Goal: Task Accomplishment & Management: Use online tool/utility

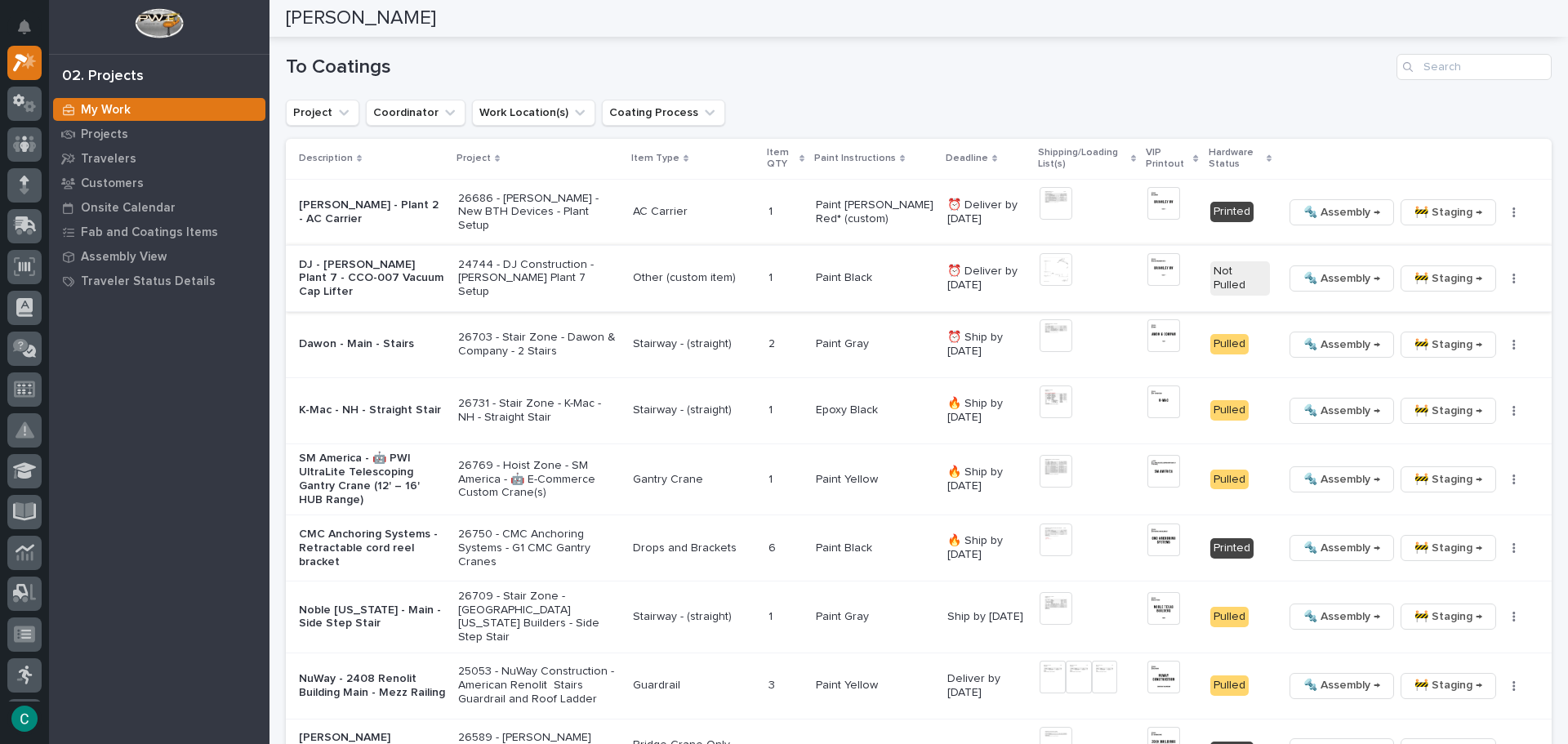
scroll to position [1632, 0]
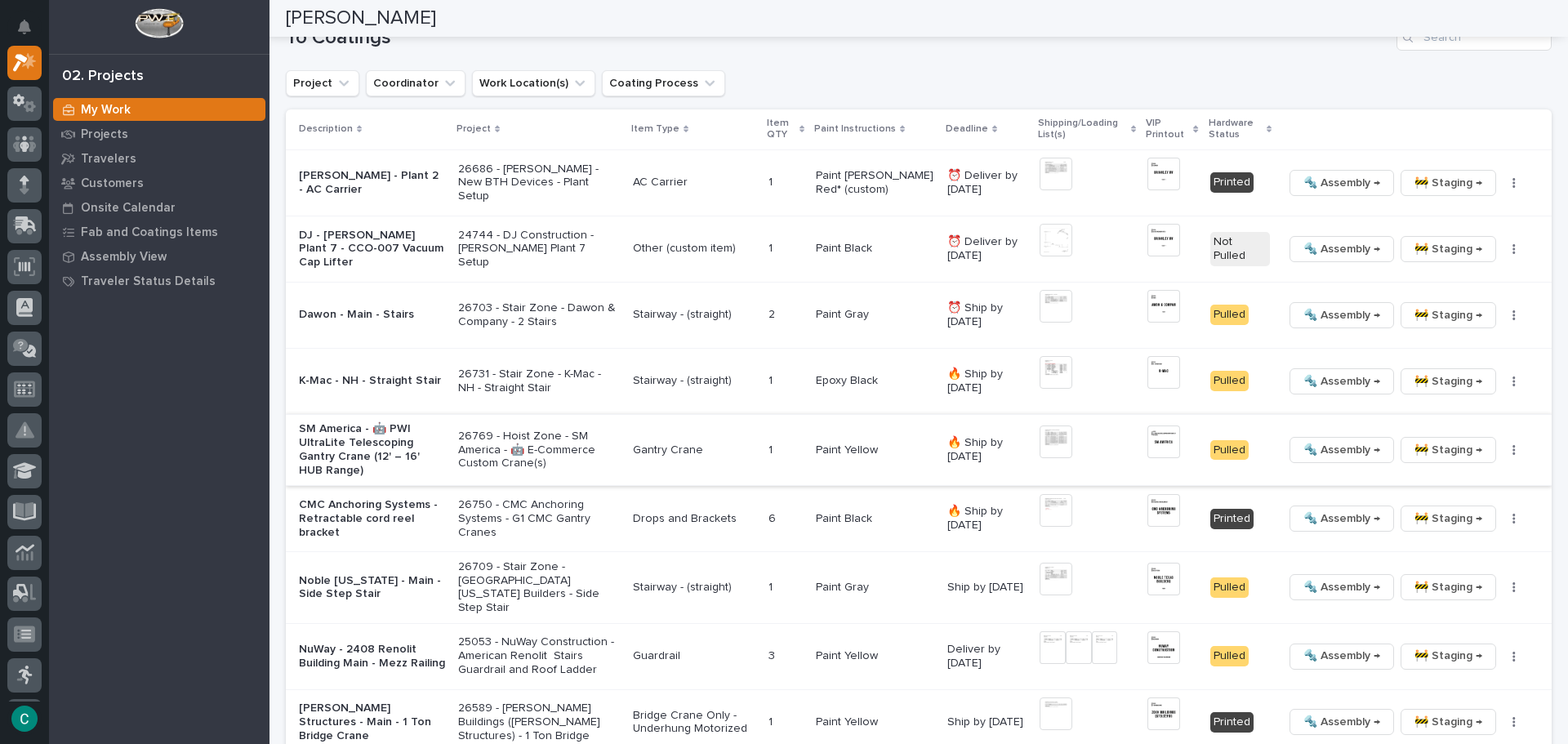
click at [1043, 438] on img at bounding box center [1056, 441] width 33 height 33
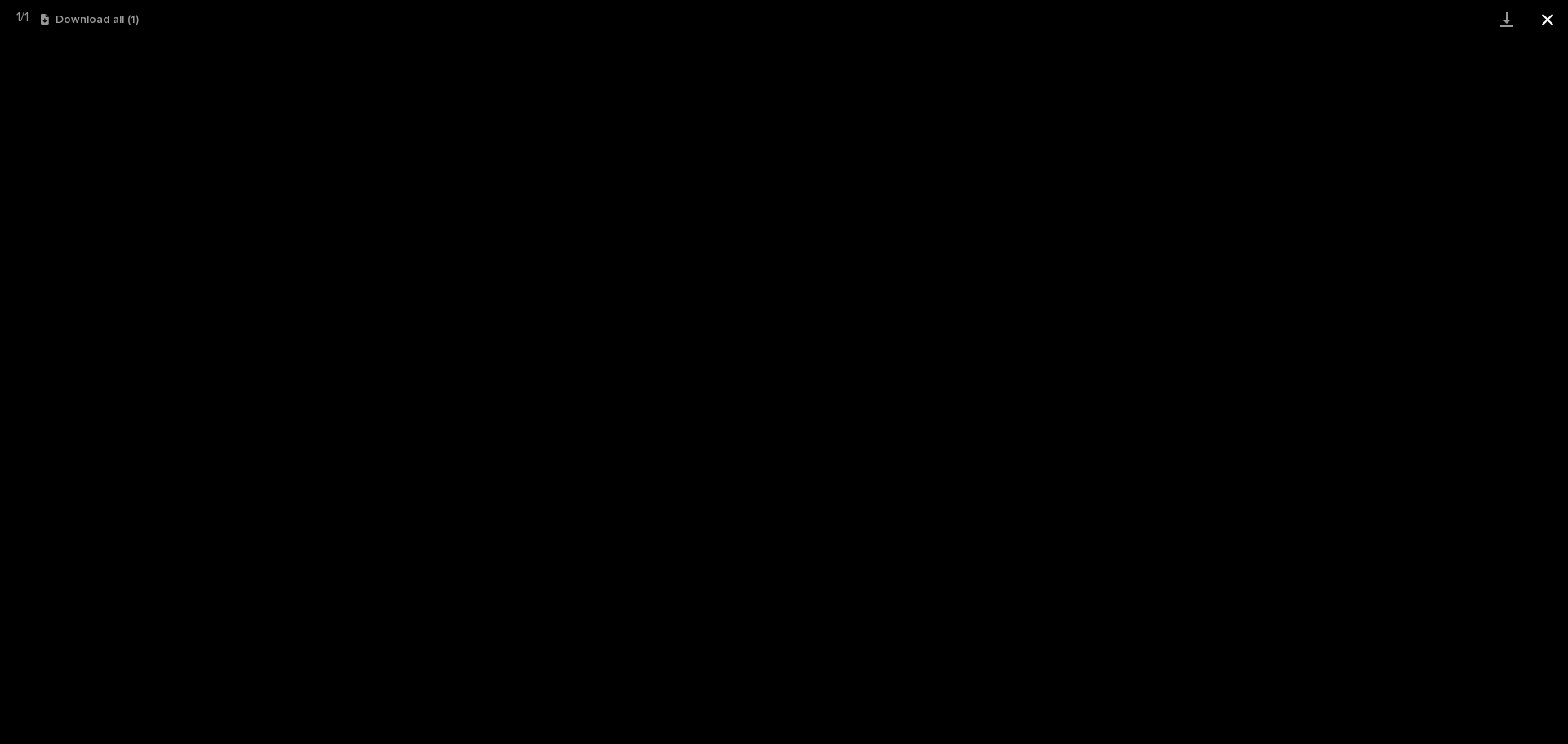
click at [1552, 14] on button "Close gallery" at bounding box center [1547, 19] width 41 height 39
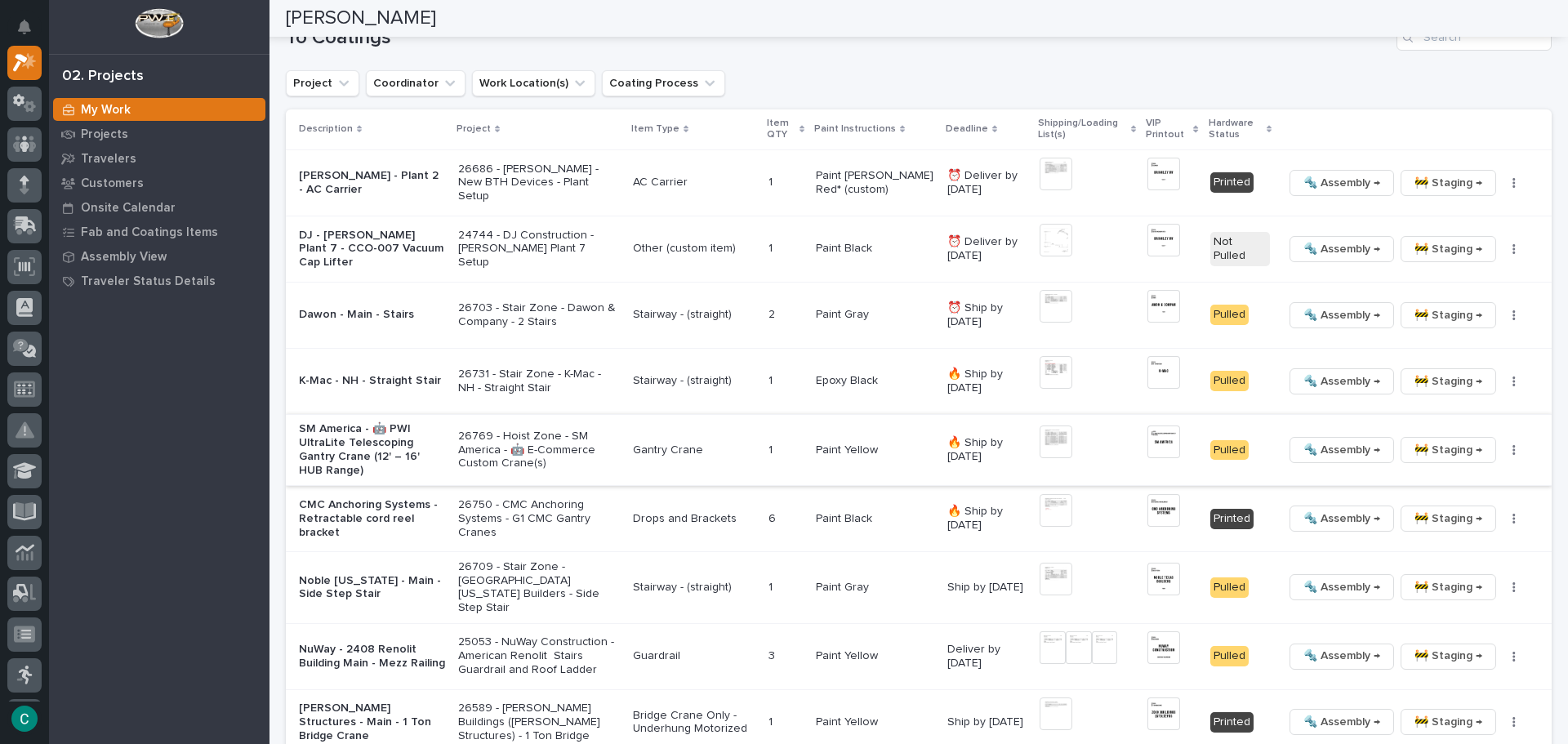
click at [1049, 440] on img at bounding box center [1056, 441] width 33 height 33
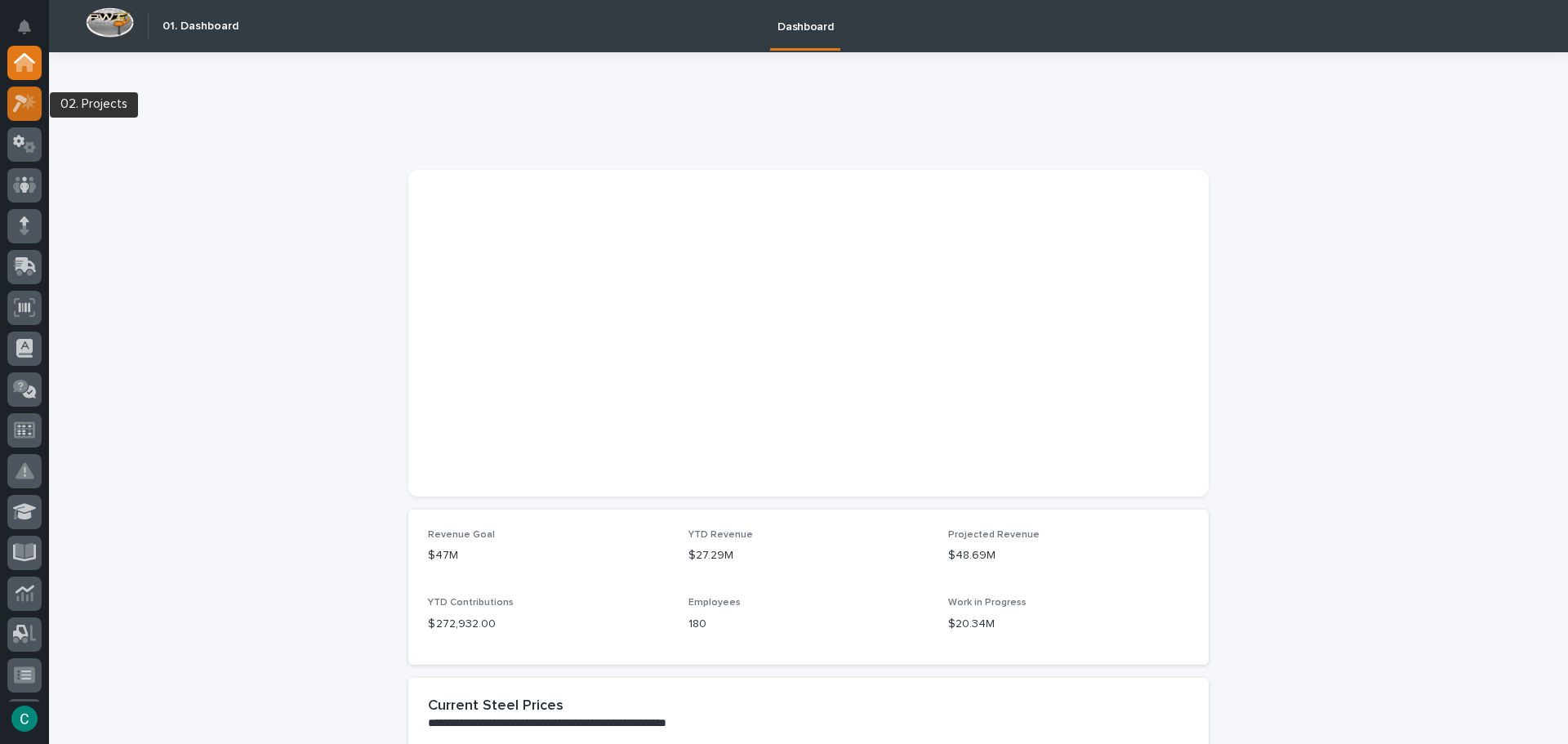
click at [16, 106] on icon at bounding box center [21, 103] width 15 height 18
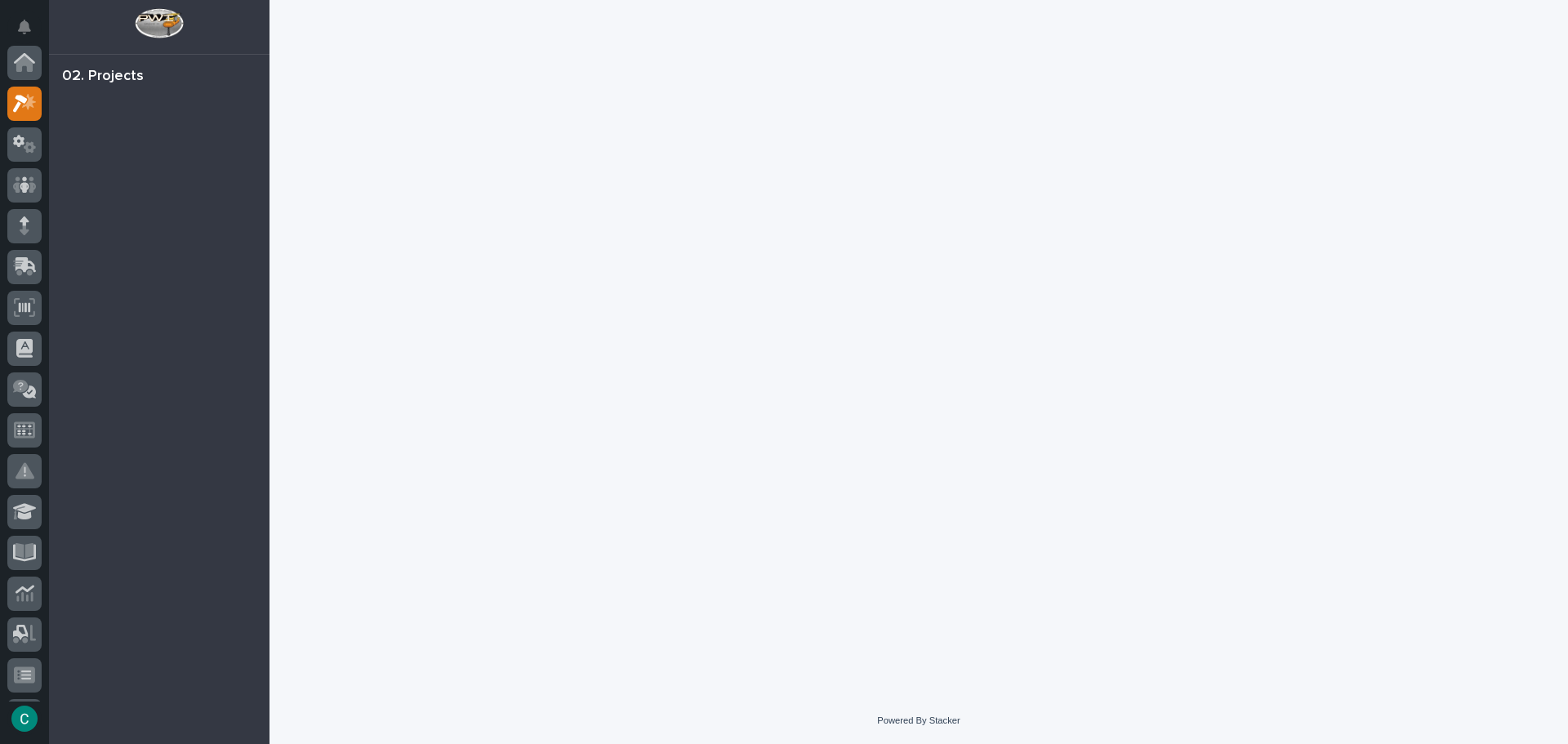
scroll to position [41, 0]
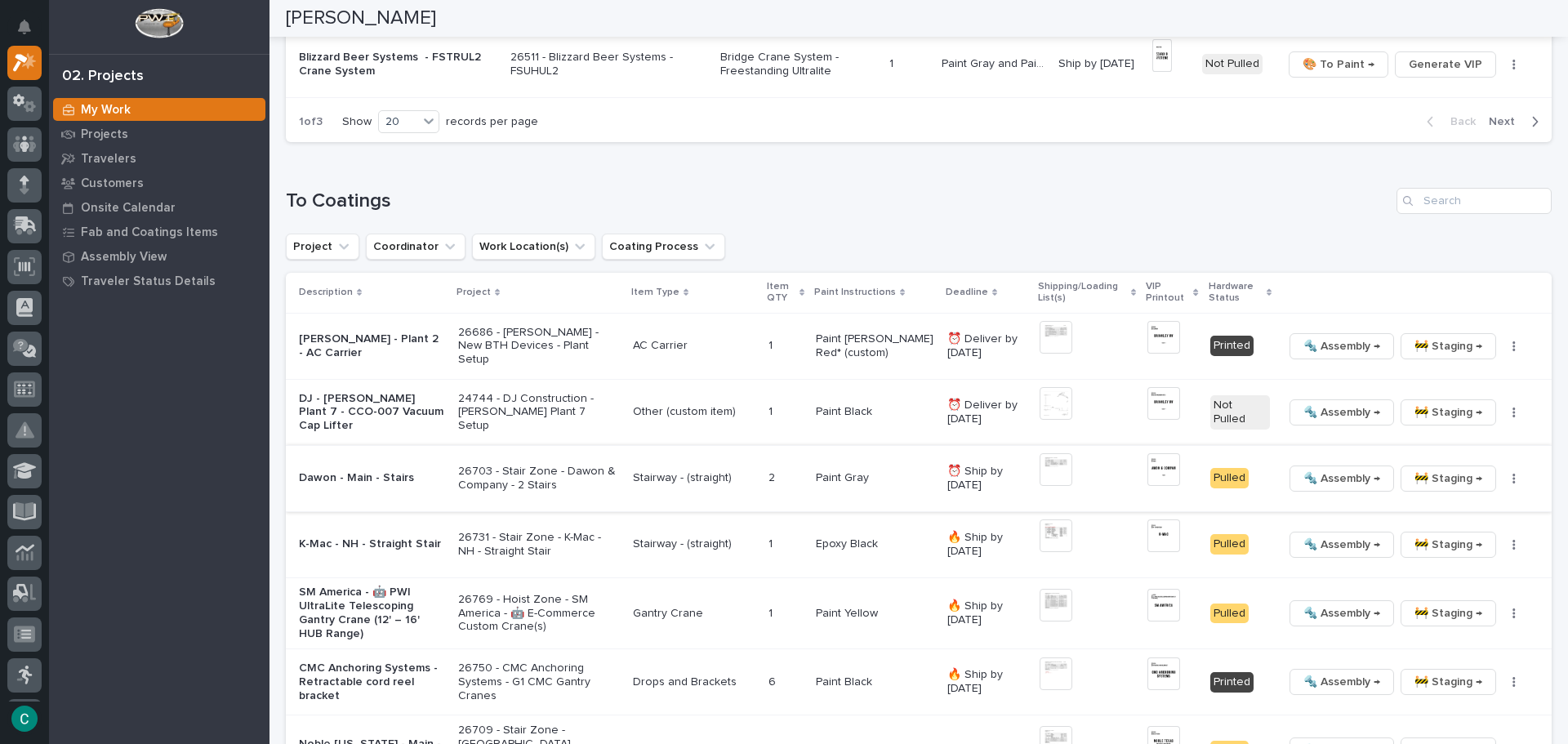
scroll to position [1715, 0]
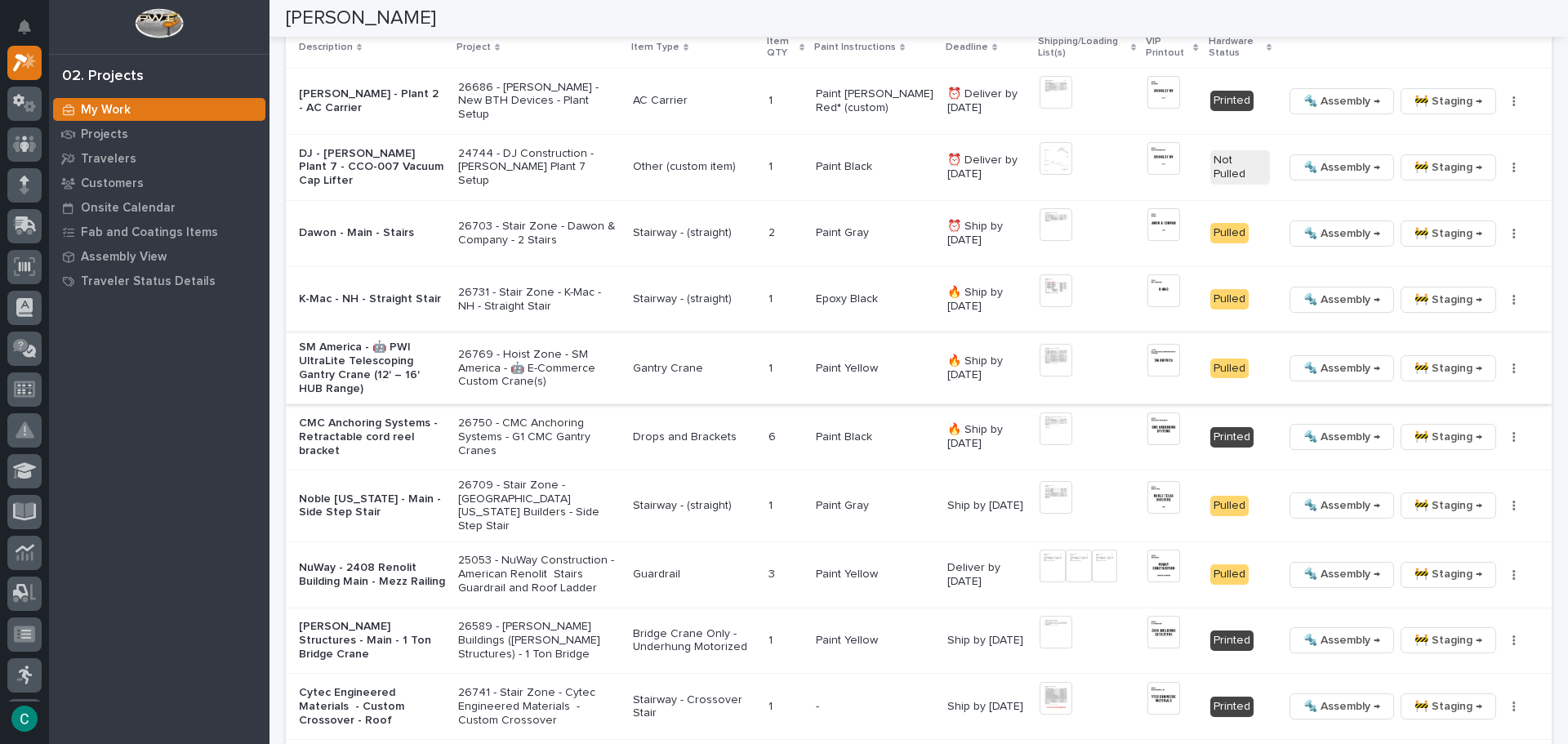
click at [1040, 362] on img at bounding box center [1056, 360] width 33 height 33
click at [1043, 359] on img at bounding box center [1056, 360] width 33 height 33
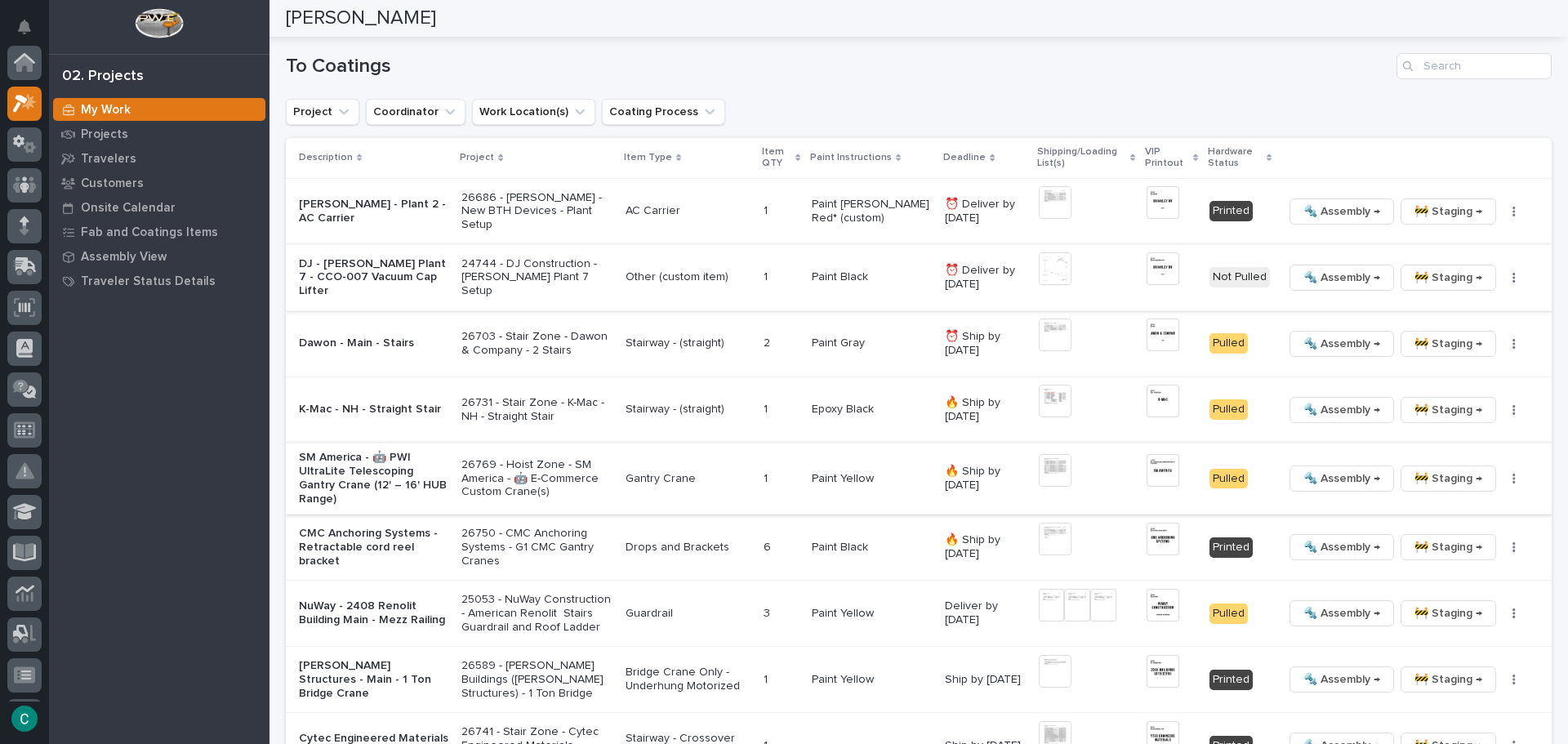
scroll to position [1578, 0]
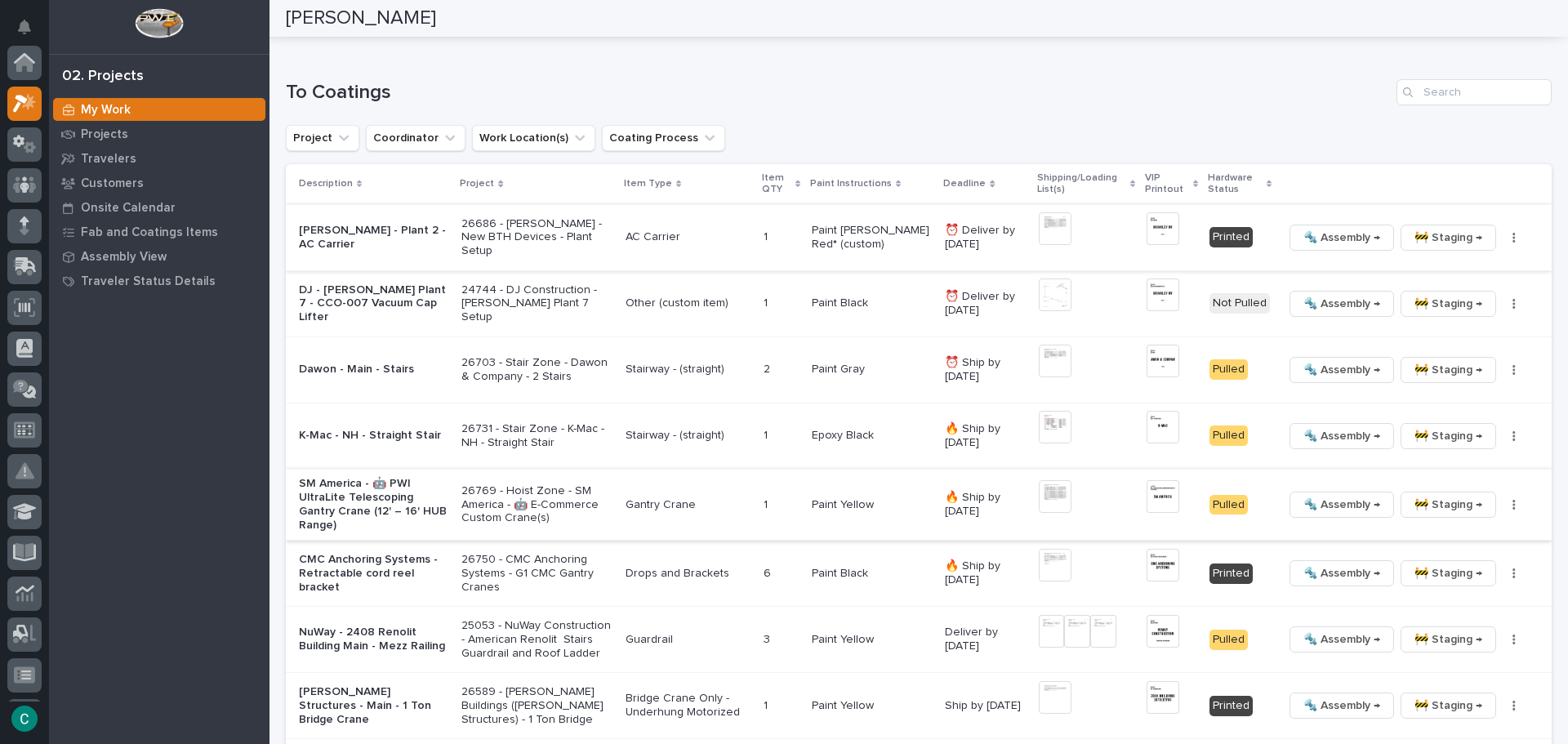
click at [1040, 227] on img at bounding box center [1055, 228] width 33 height 33
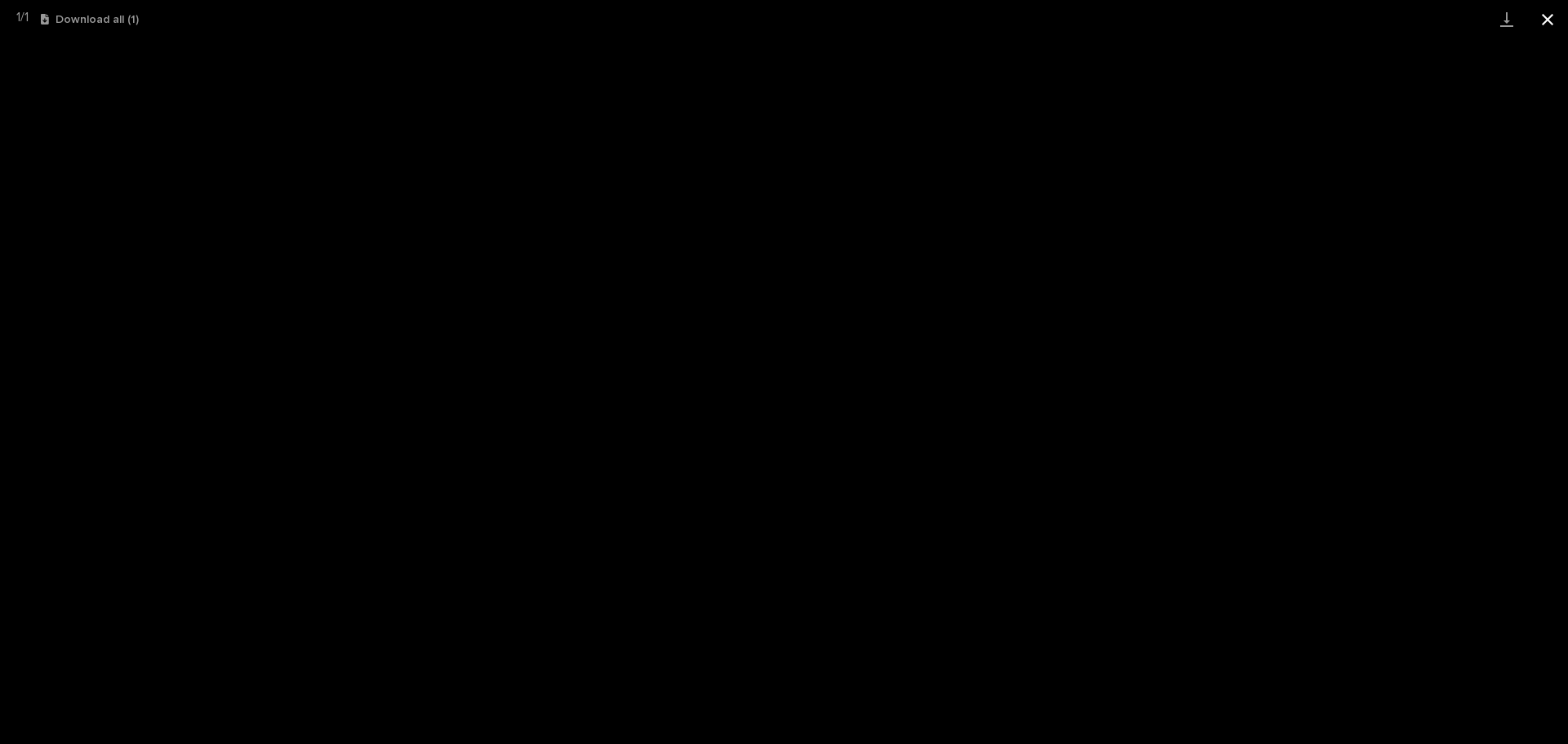
click at [1560, 21] on button "Close gallery" at bounding box center [1547, 19] width 41 height 39
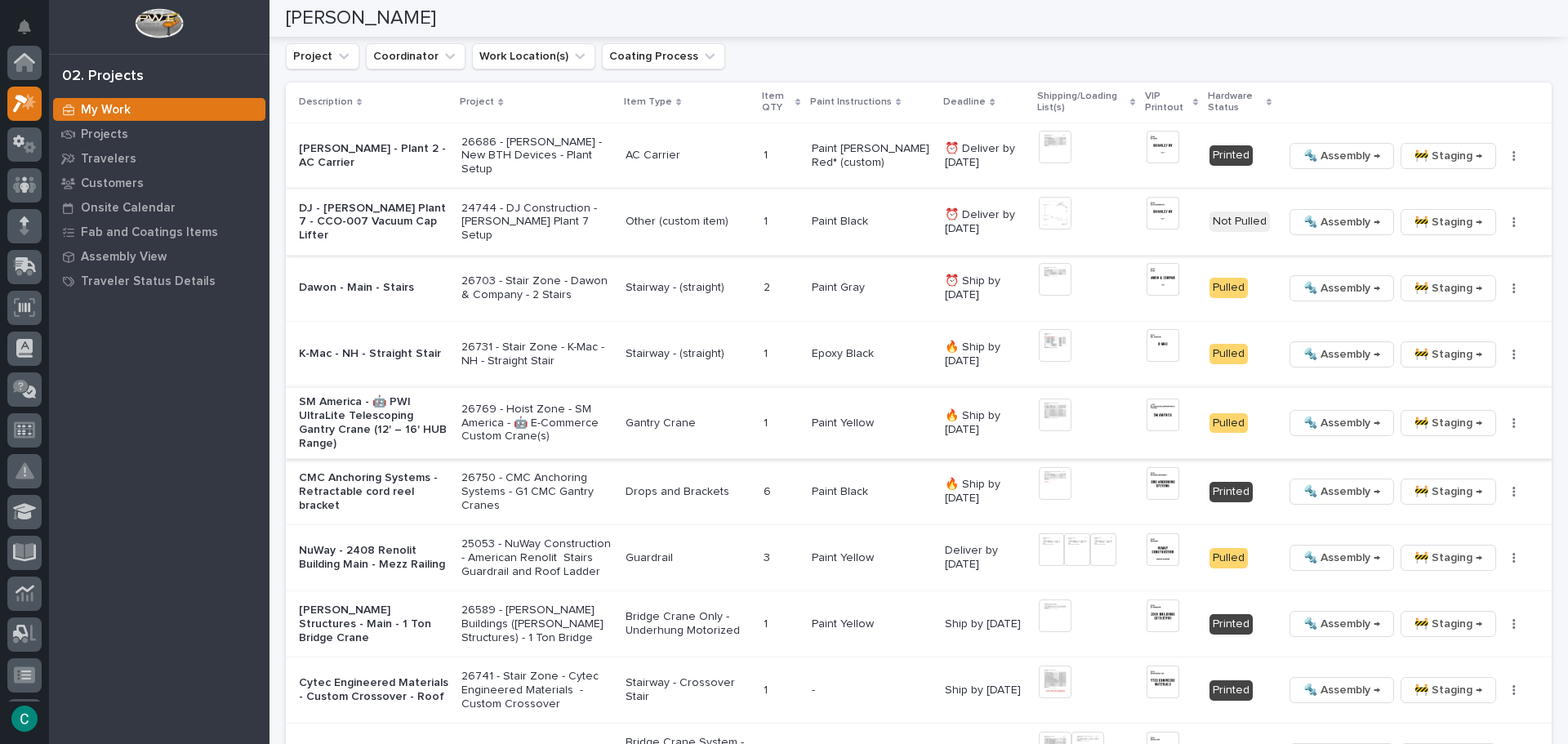
scroll to position [1741, 0]
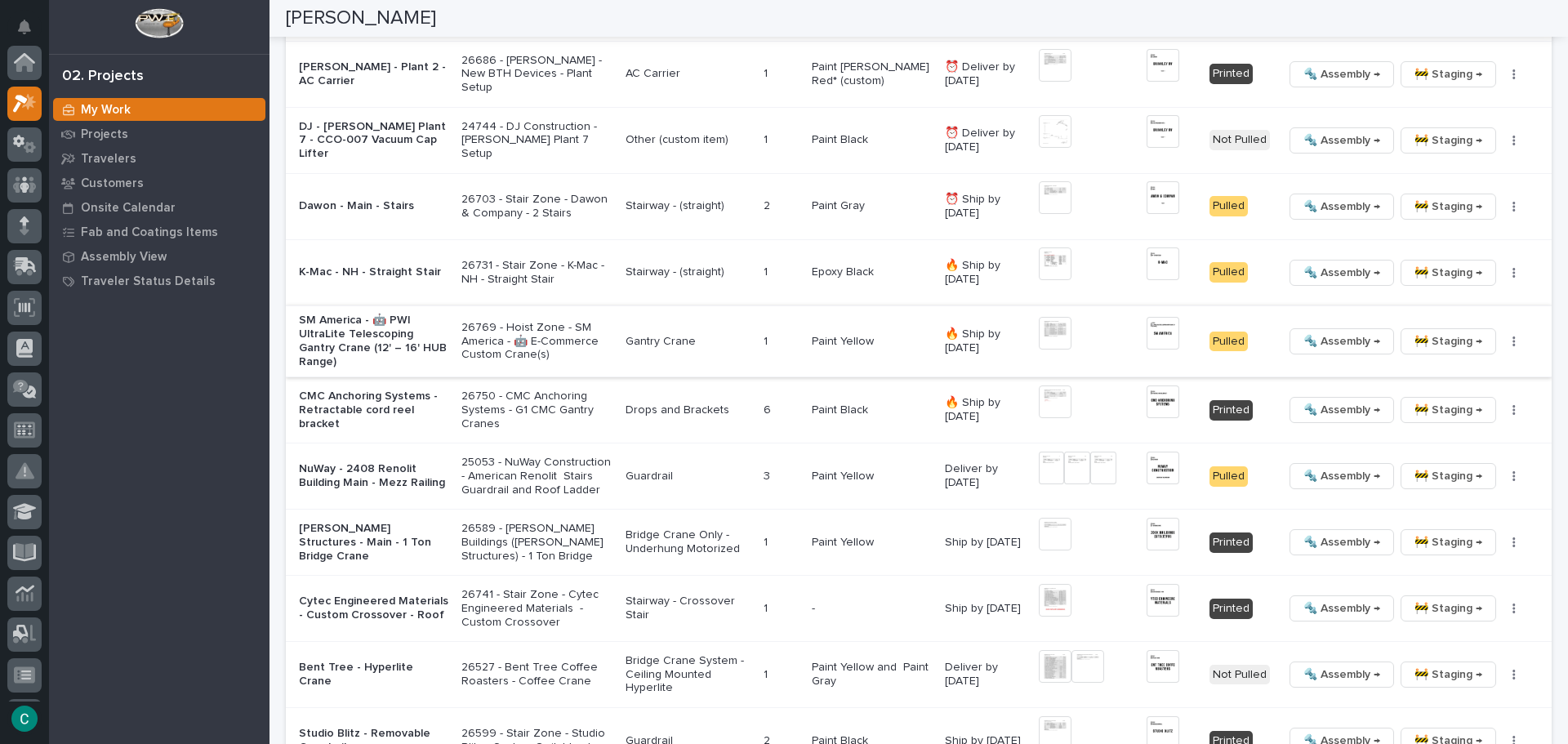
click at [1044, 335] on img at bounding box center [1055, 332] width 33 height 33
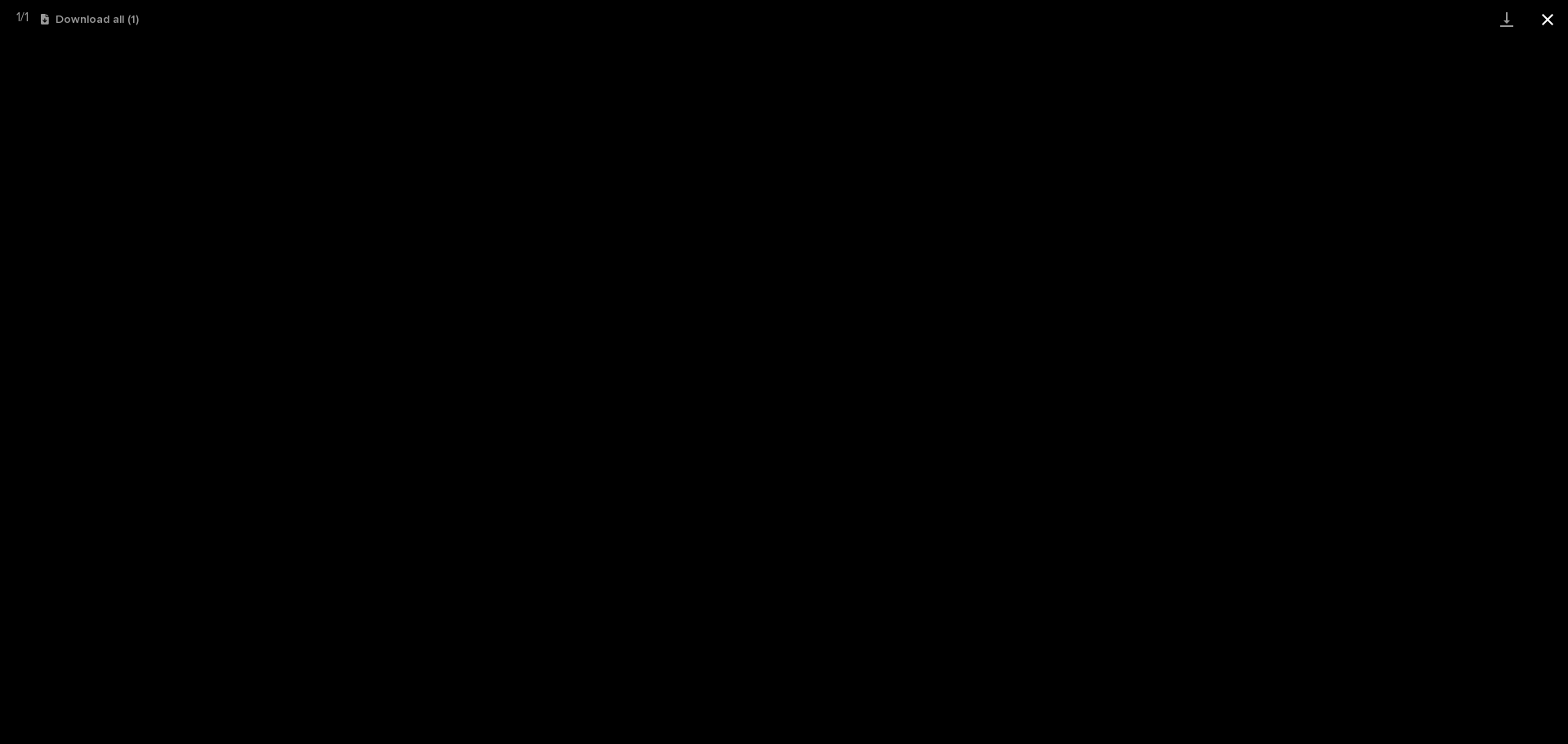
click at [1551, 16] on button "Close gallery" at bounding box center [1547, 19] width 41 height 39
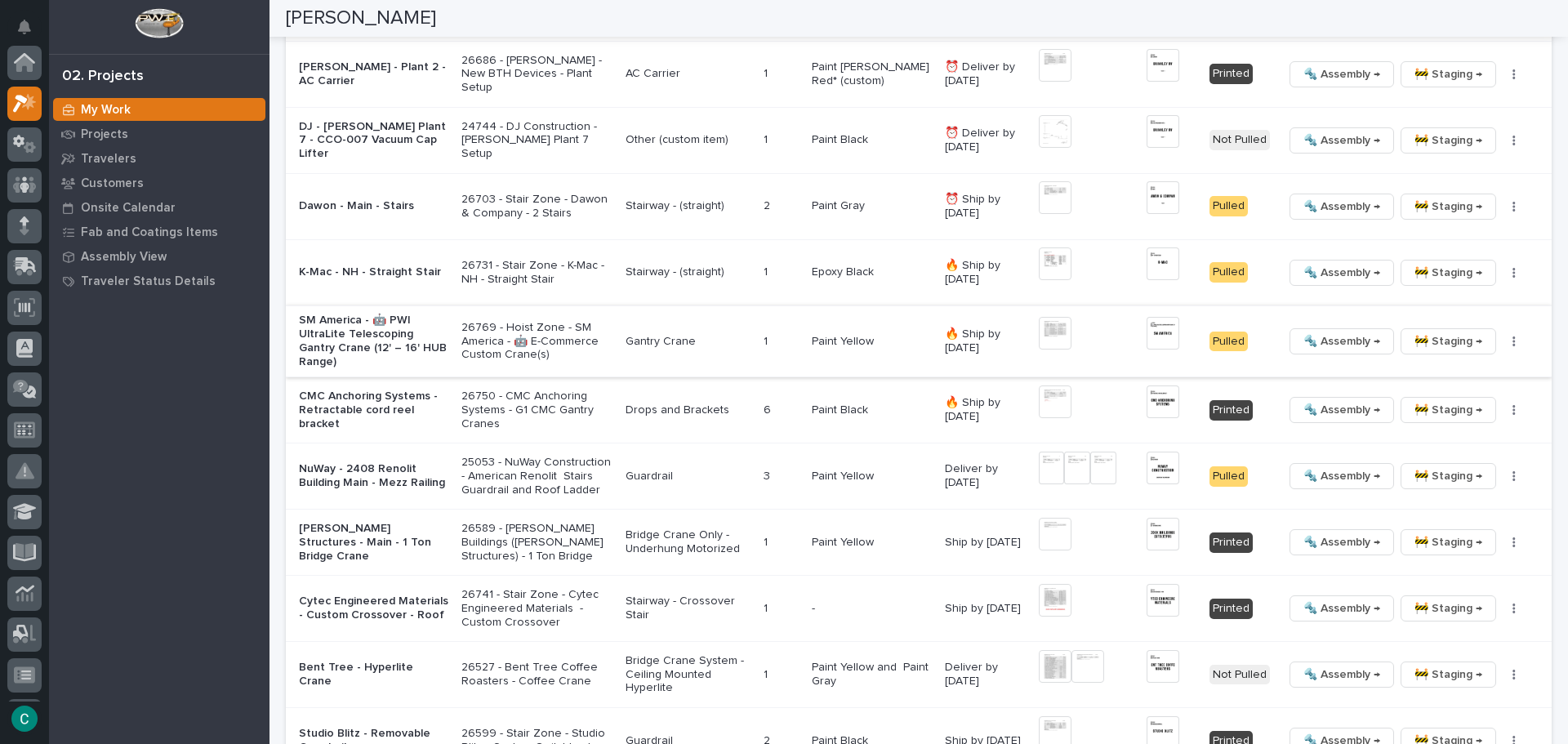
click at [1315, 341] on span "🔩 Assembly →" at bounding box center [1341, 341] width 77 height 20
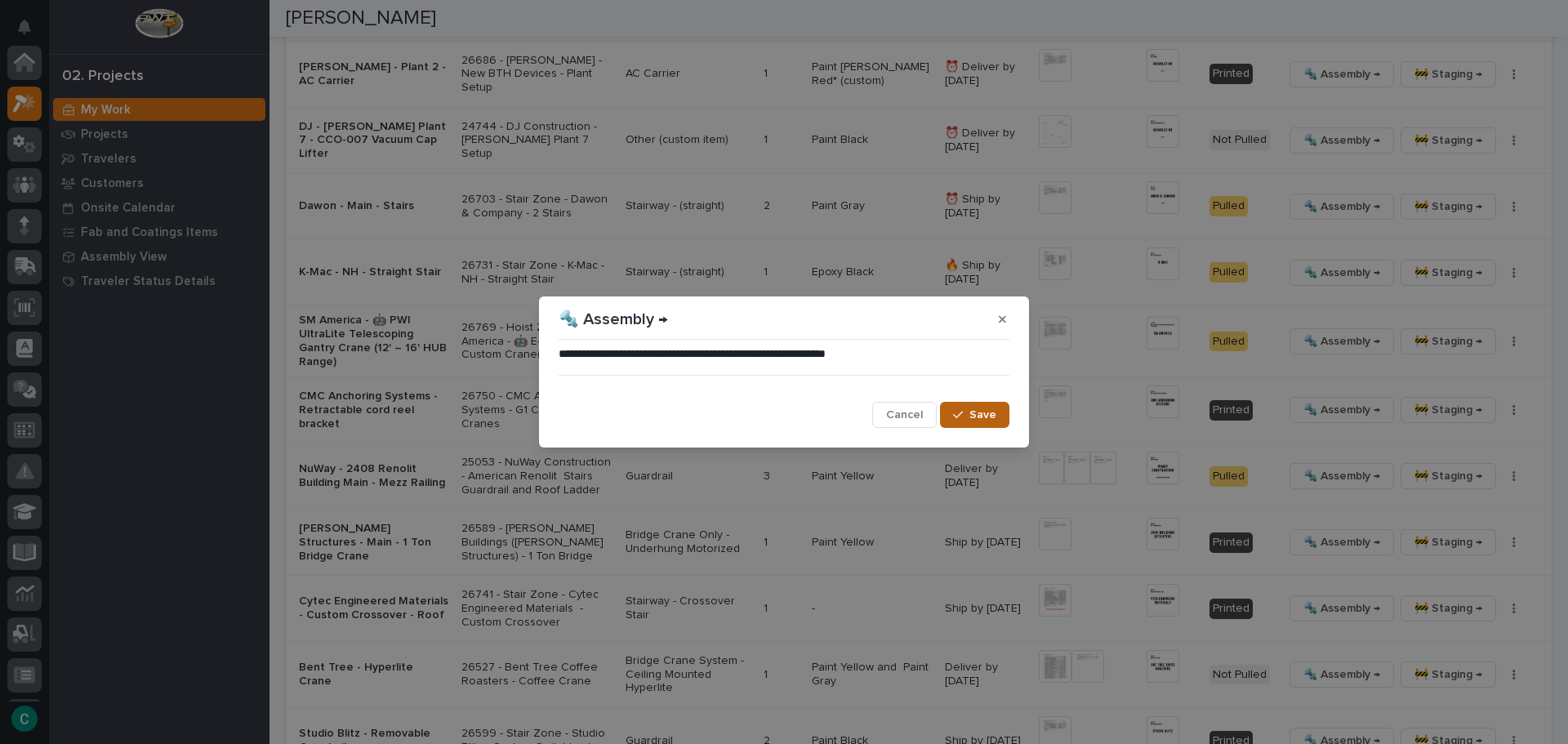
click at [975, 422] on span "Save" at bounding box center [982, 414] width 27 height 15
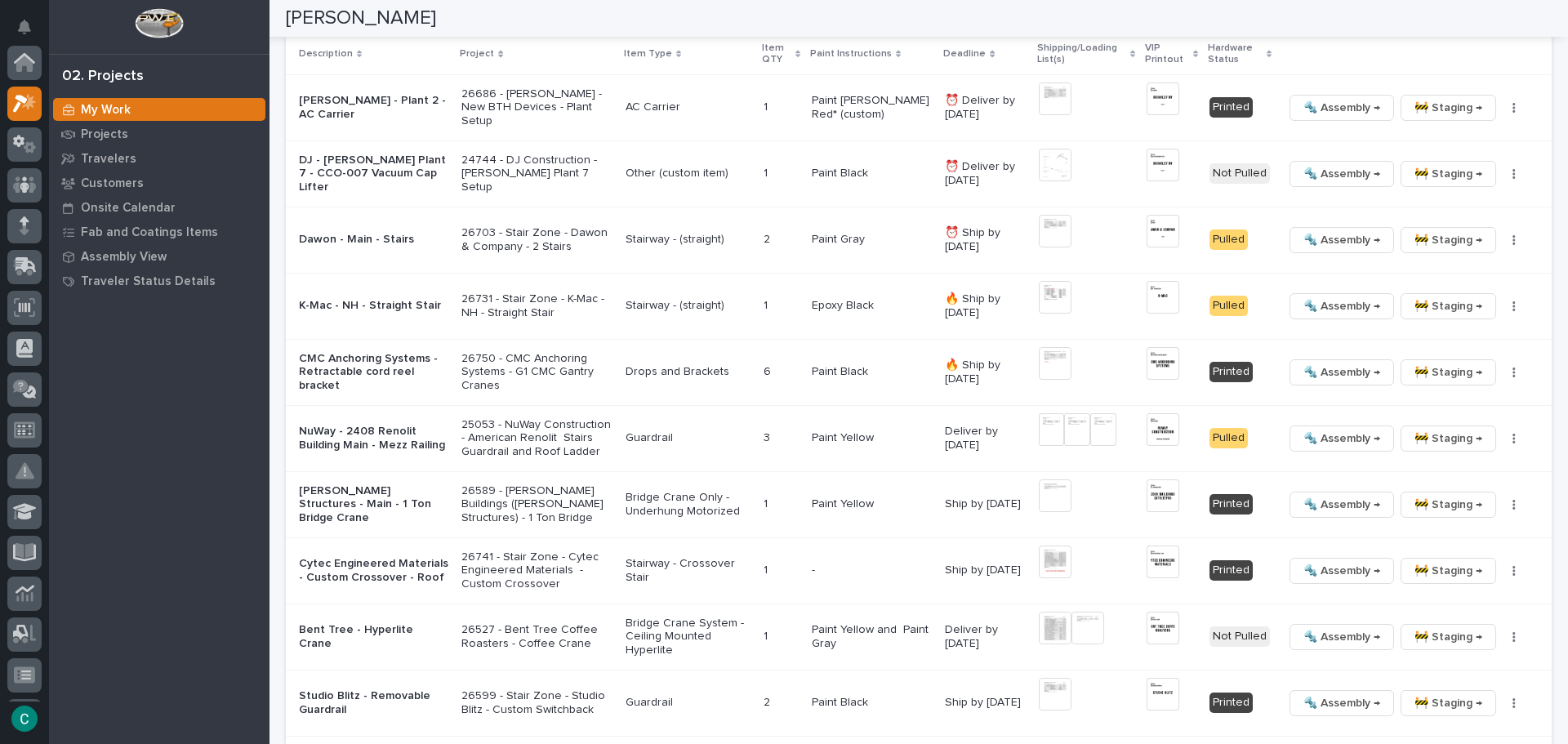
scroll to position [1737, 0]
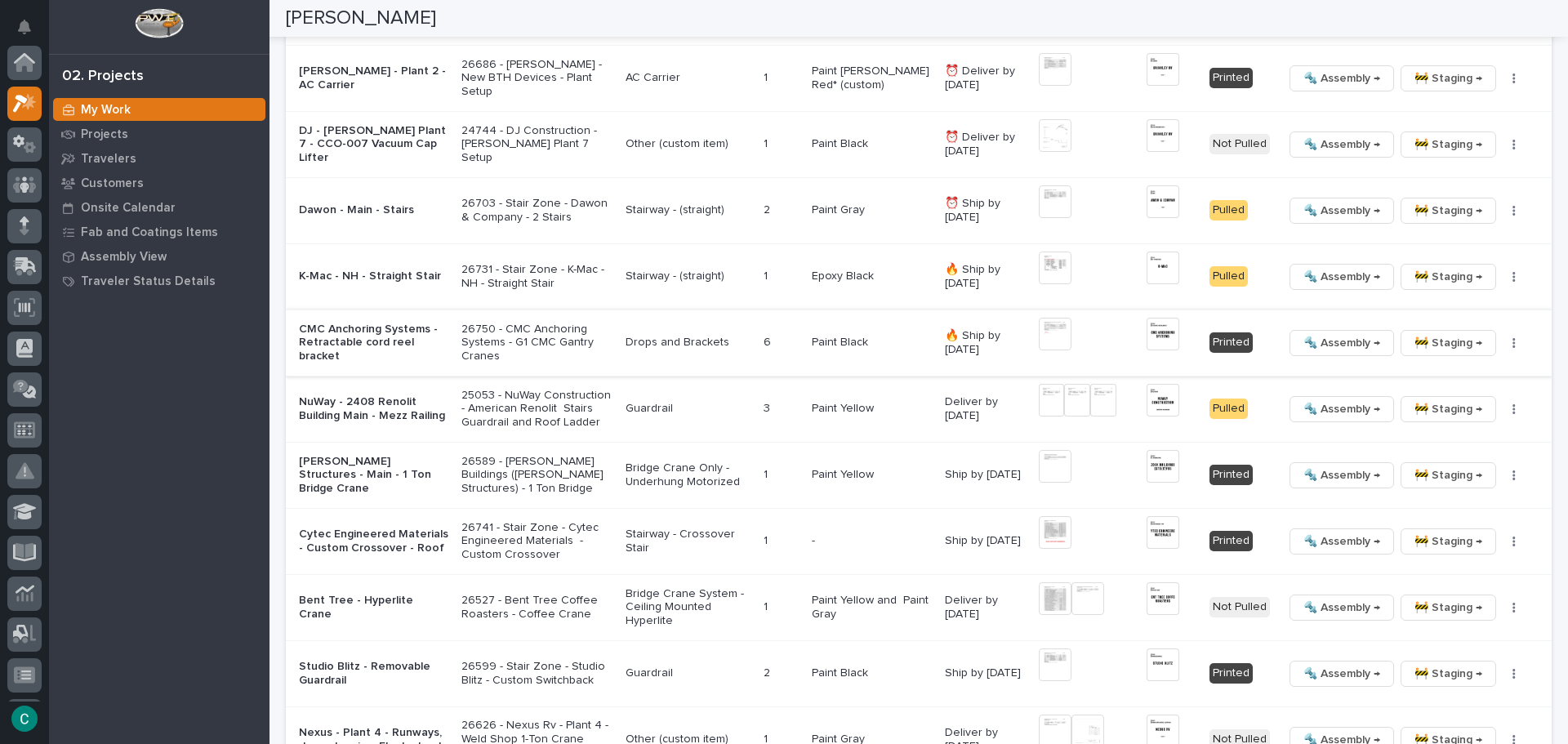
click at [1443, 340] on span "🚧 Staging →" at bounding box center [1449, 343] width 68 height 20
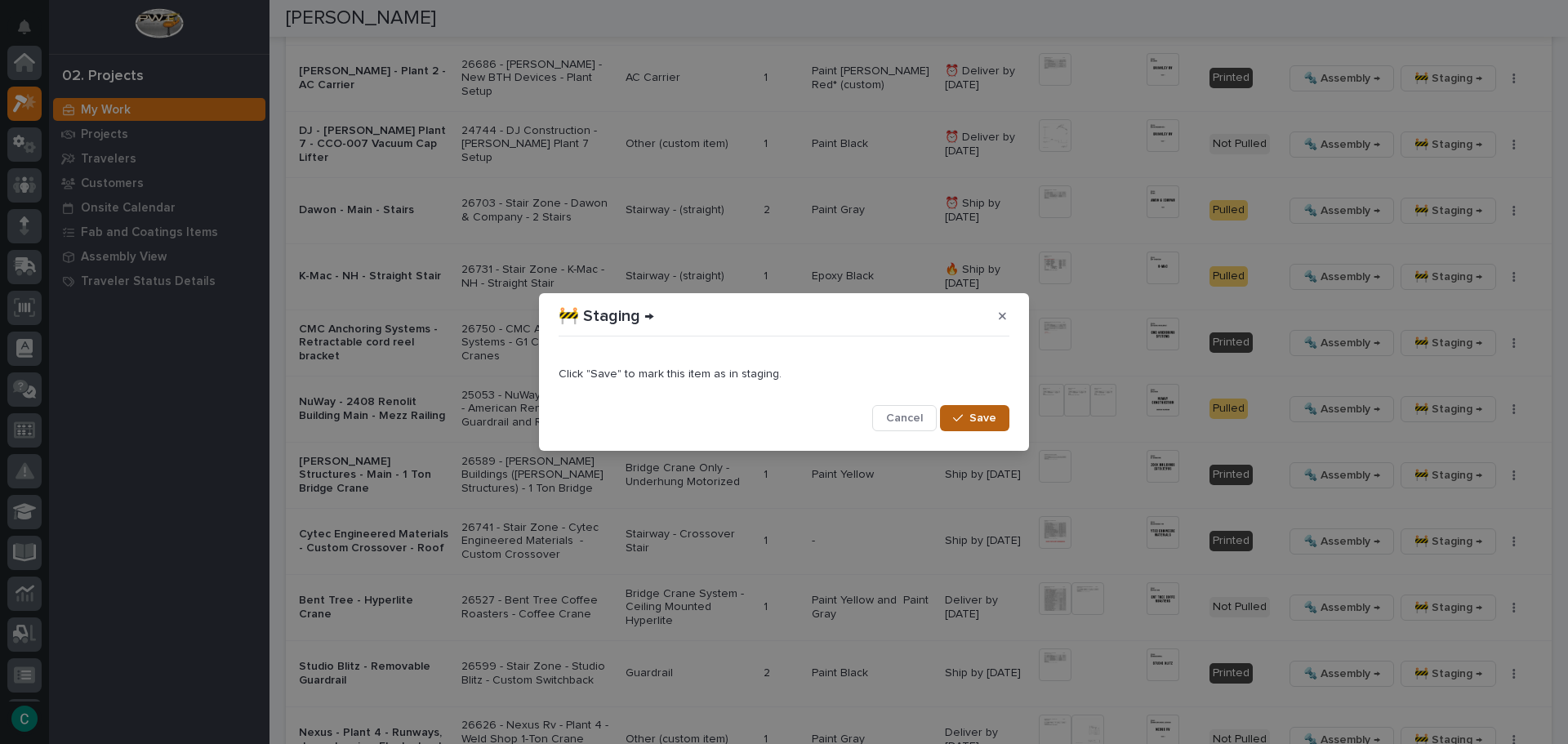
click at [991, 418] on span "Save" at bounding box center [982, 418] width 27 height 15
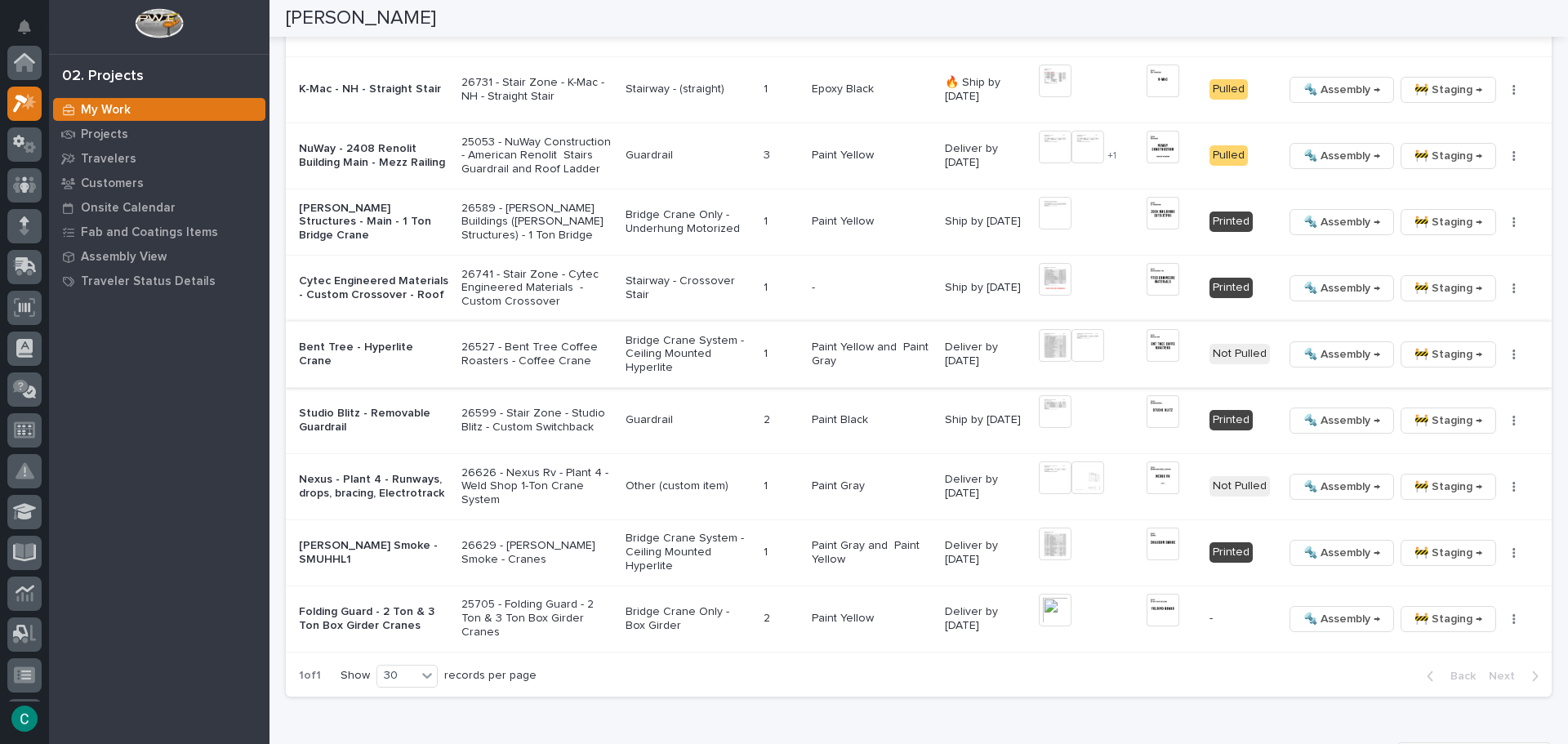
scroll to position [1949, 0]
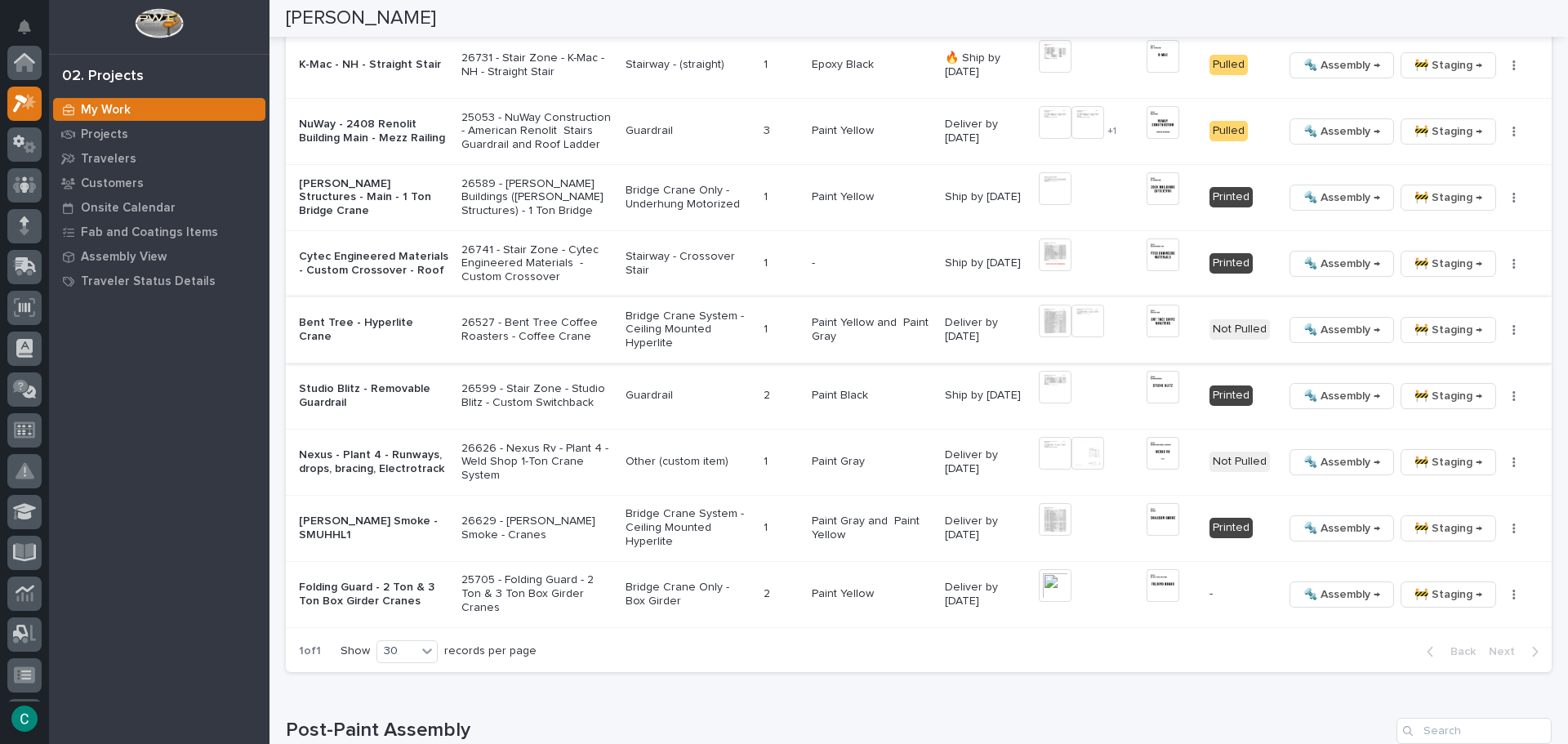
click at [1042, 317] on img at bounding box center [1055, 321] width 33 height 33
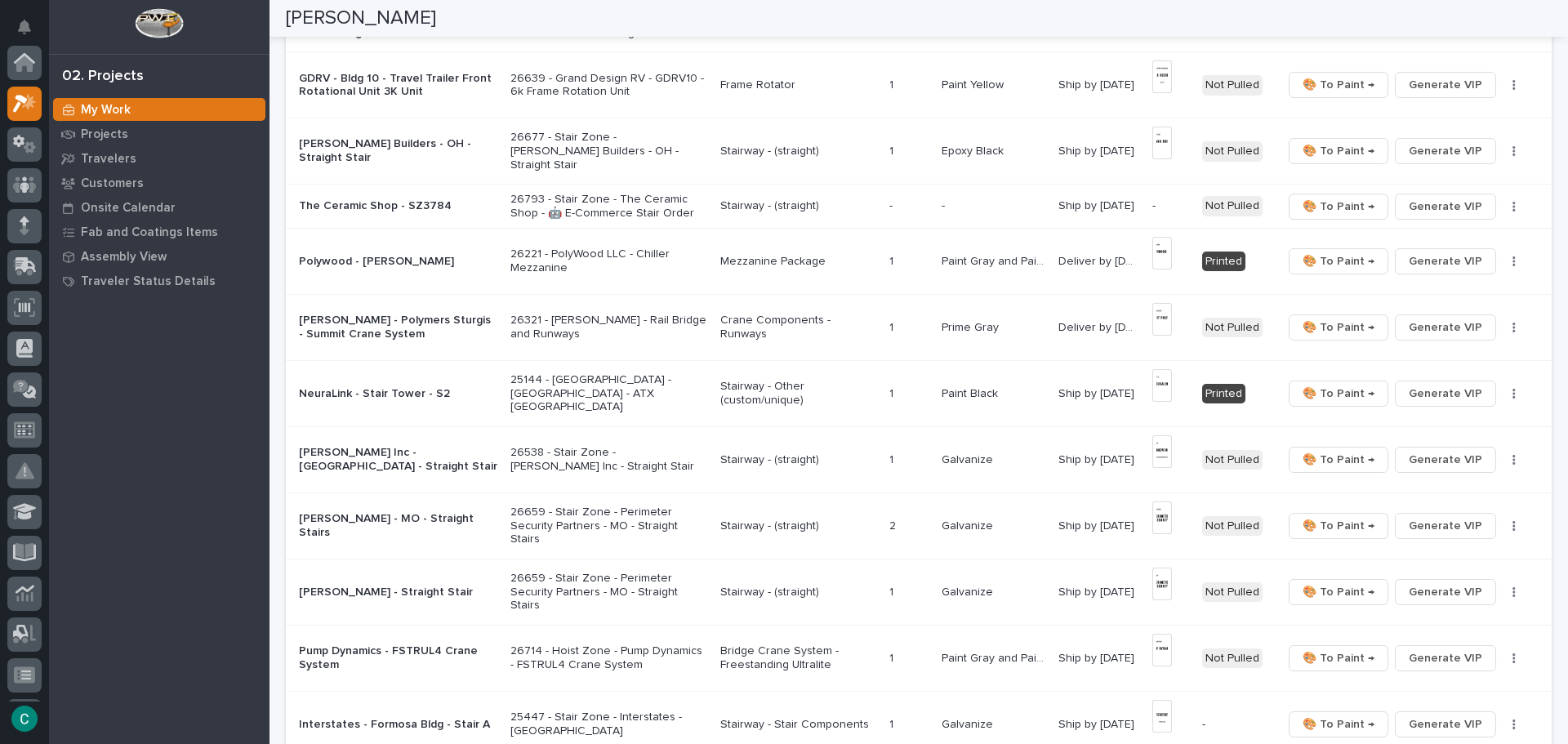
scroll to position [234, 0]
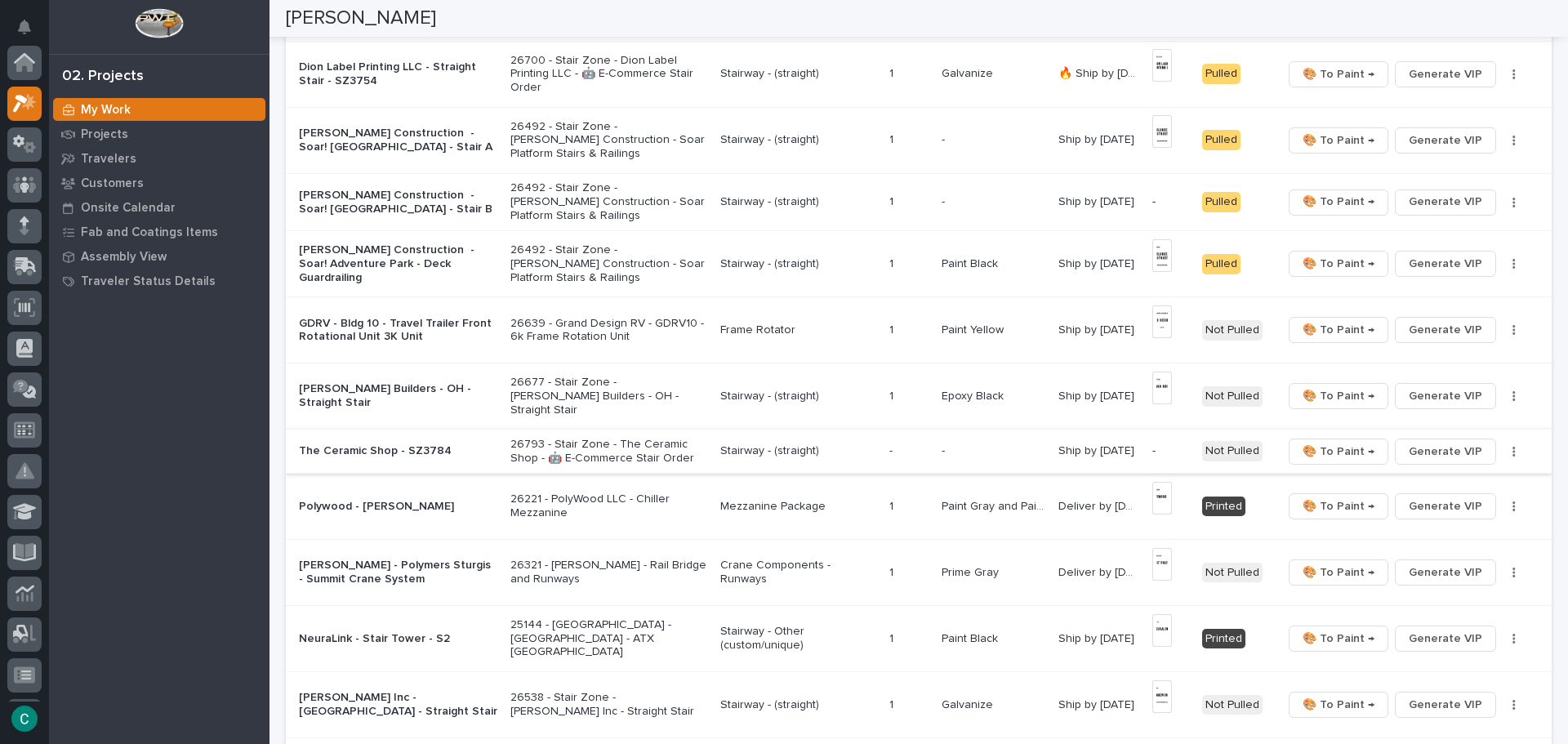
click at [1415, 456] on span "Generate VIP" at bounding box center [1446, 451] width 74 height 20
click at [1417, 208] on span "Generate VIP" at bounding box center [1446, 201] width 74 height 20
